Goal: Information Seeking & Learning: Learn about a topic

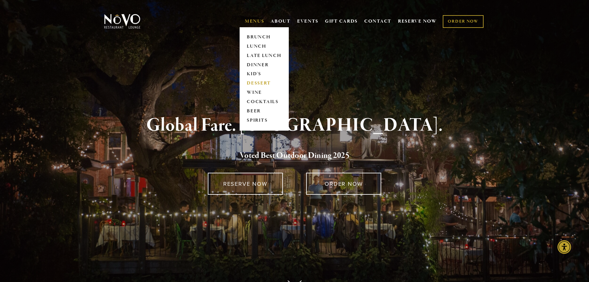
click at [255, 83] on link "DESSERT" at bounding box center [264, 83] width 39 height 9
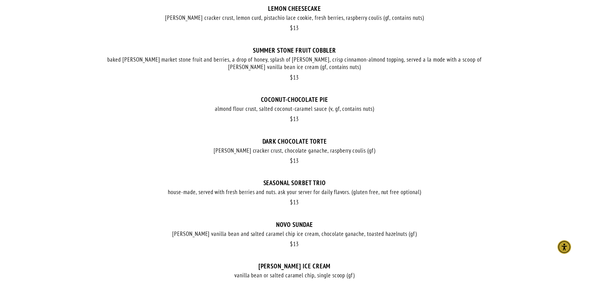
click at [329, 60] on div "baked [PERSON_NAME] market stone fruit and berries, a drop of honey, splash of …" at bounding box center [294, 63] width 383 height 15
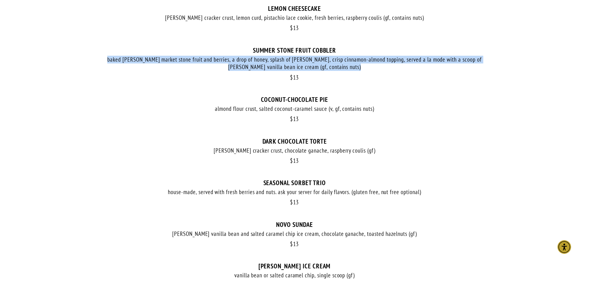
click at [329, 60] on div "baked [PERSON_NAME] market stone fruit and berries, a drop of honey, splash of …" at bounding box center [294, 63] width 383 height 15
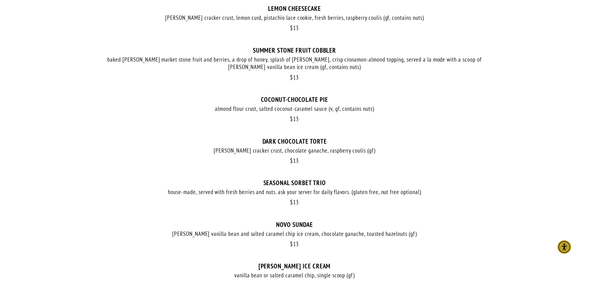
click at [179, 123] on div "$ 13 COCONUT-CHOCOLATE PIE almond flour crust, salted coconut-caramel sauce (v,…" at bounding box center [294, 117] width 383 height 42
click at [178, 120] on div "$ 13" at bounding box center [294, 118] width 383 height 7
